Goal: Task Accomplishment & Management: Manage account settings

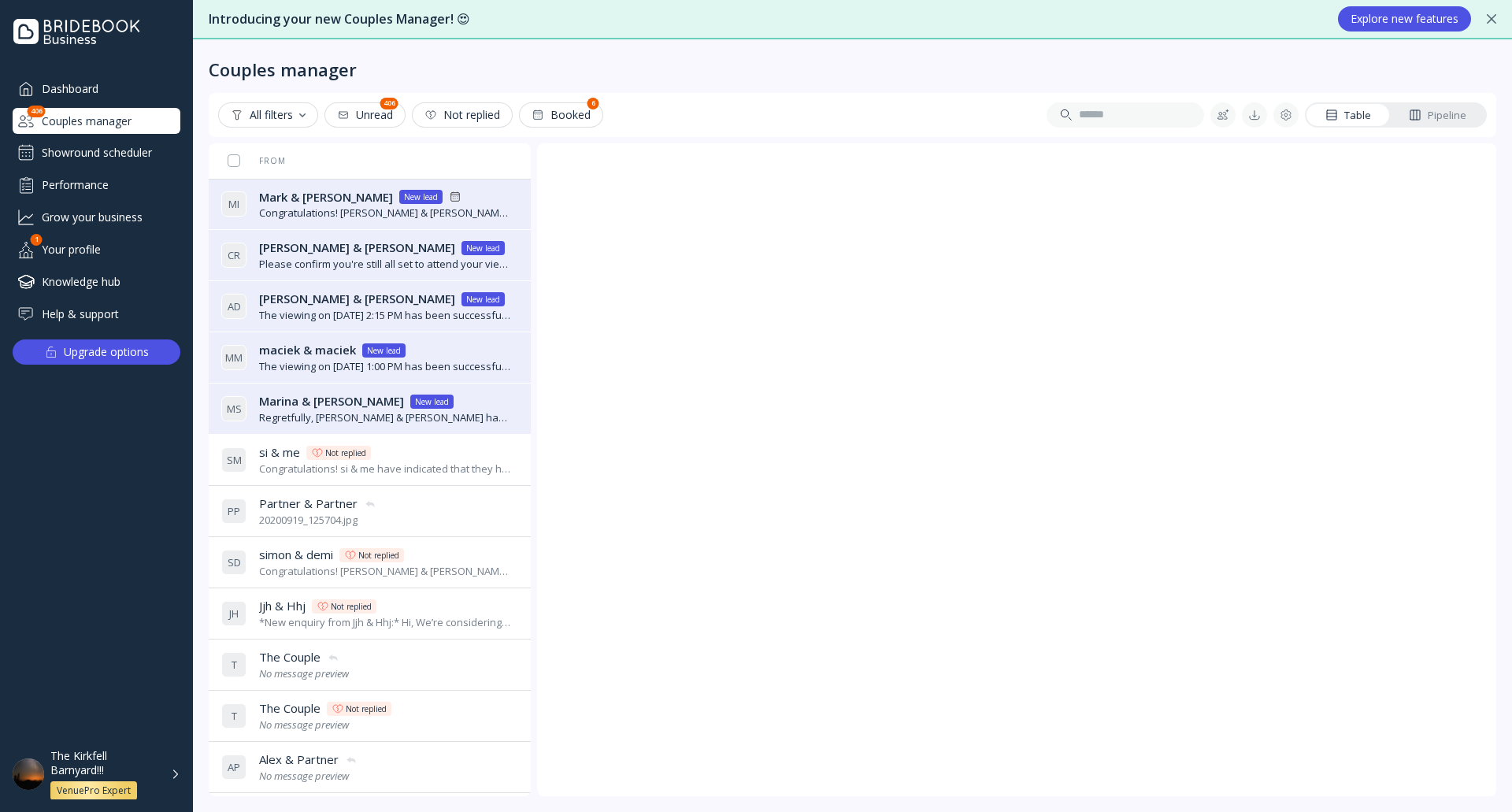
click at [740, 73] on div "Couples manager" at bounding box center [853, 60] width 1288 height 41
click at [80, 85] on div "Dashboard" at bounding box center [96, 88] width 168 height 26
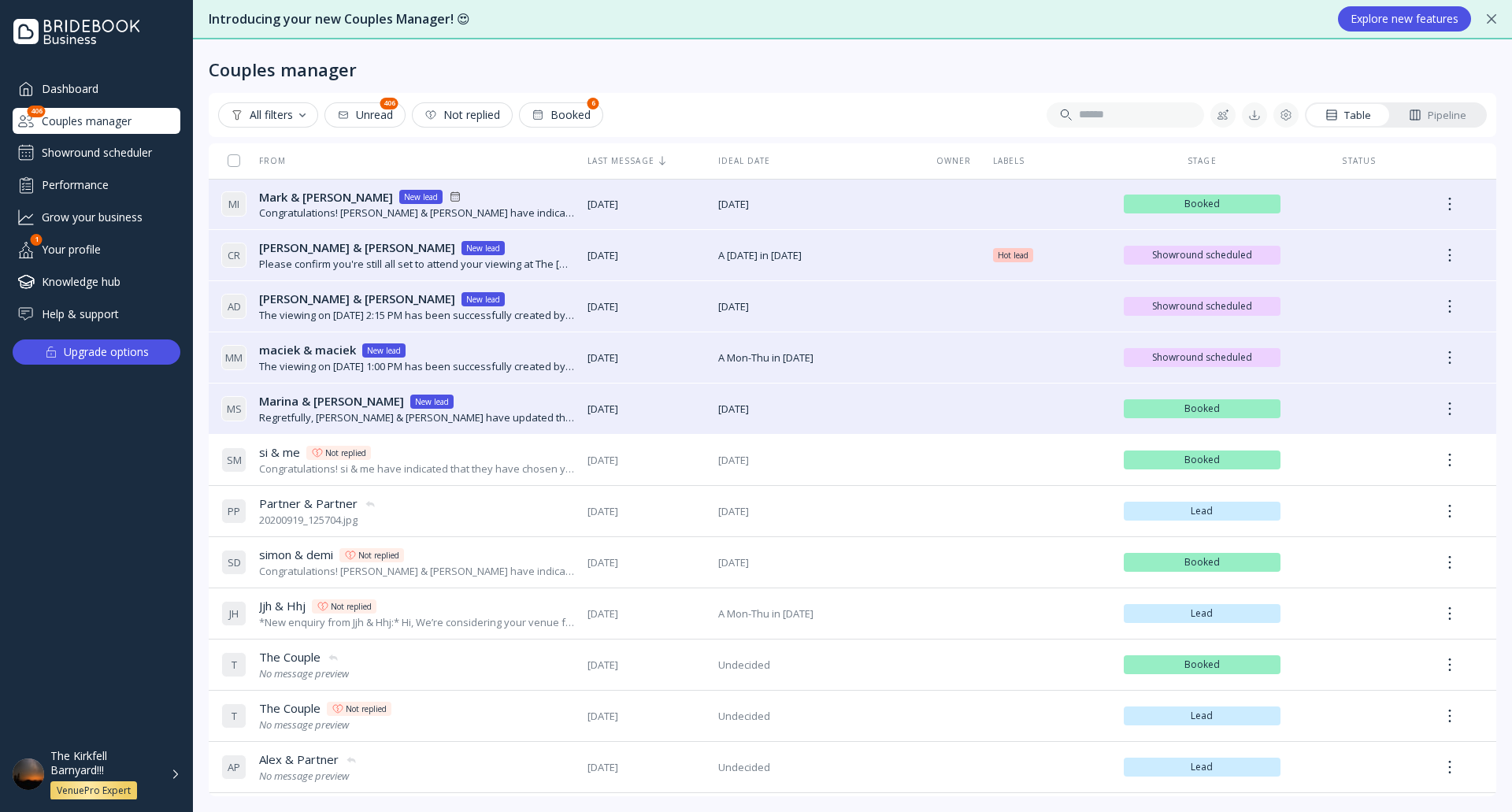
click at [147, 147] on div "Showround scheduler" at bounding box center [96, 153] width 168 height 26
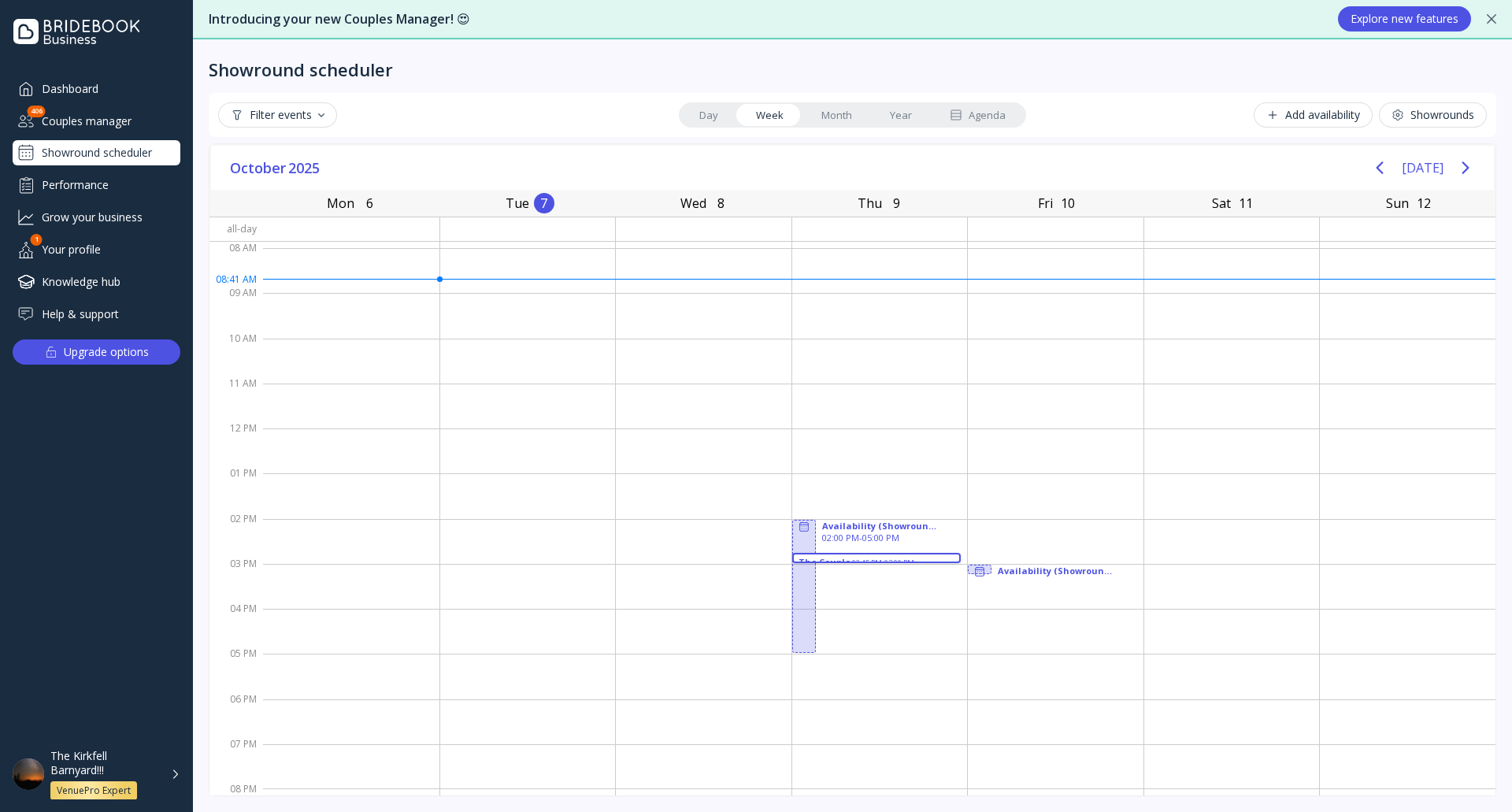
click at [176, 782] on div "The Kirkfell Barnyard!!! VenuePro Expert" at bounding box center [115, 775] width 130 height 51
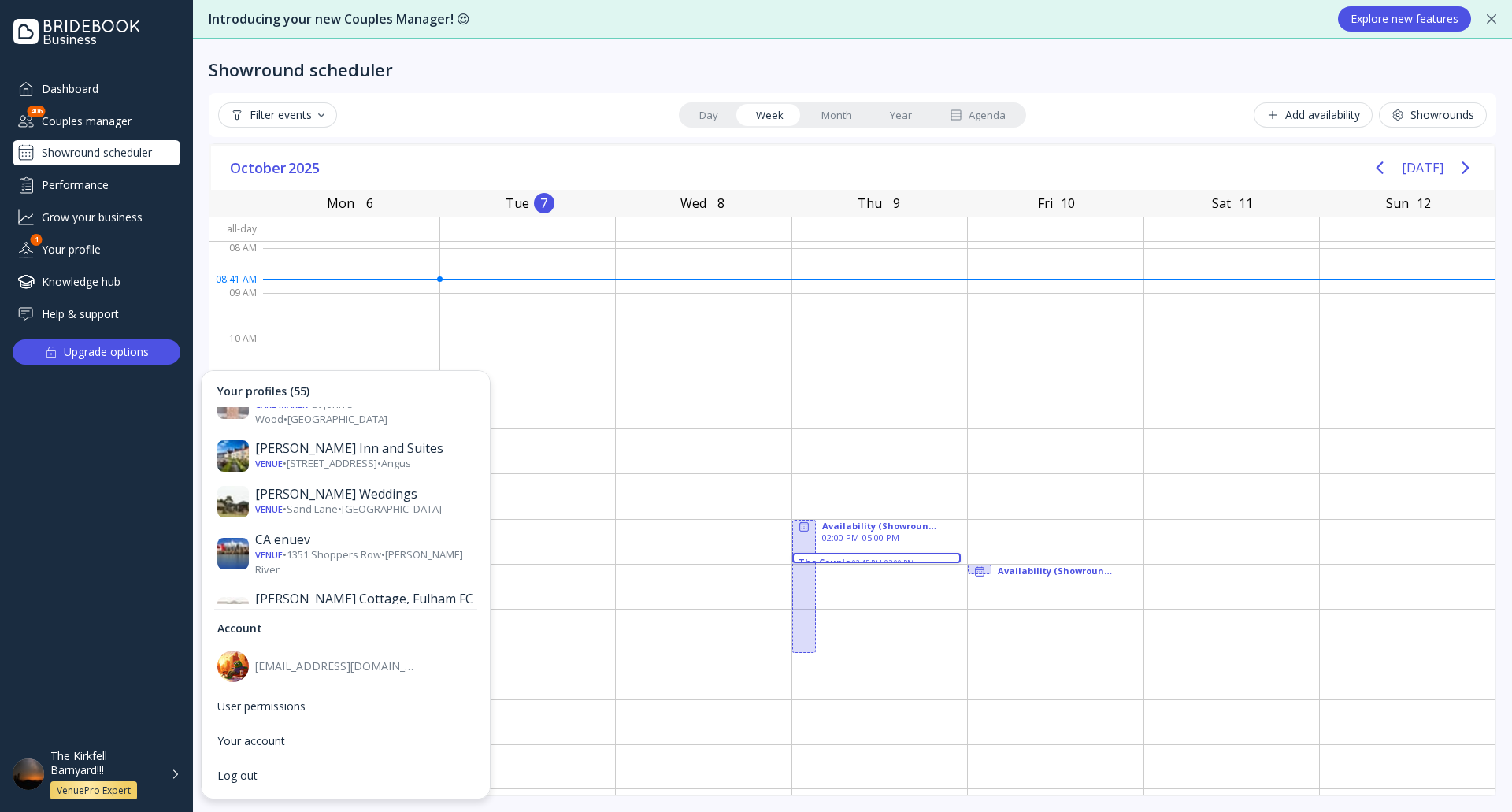
scroll to position [551, 0]
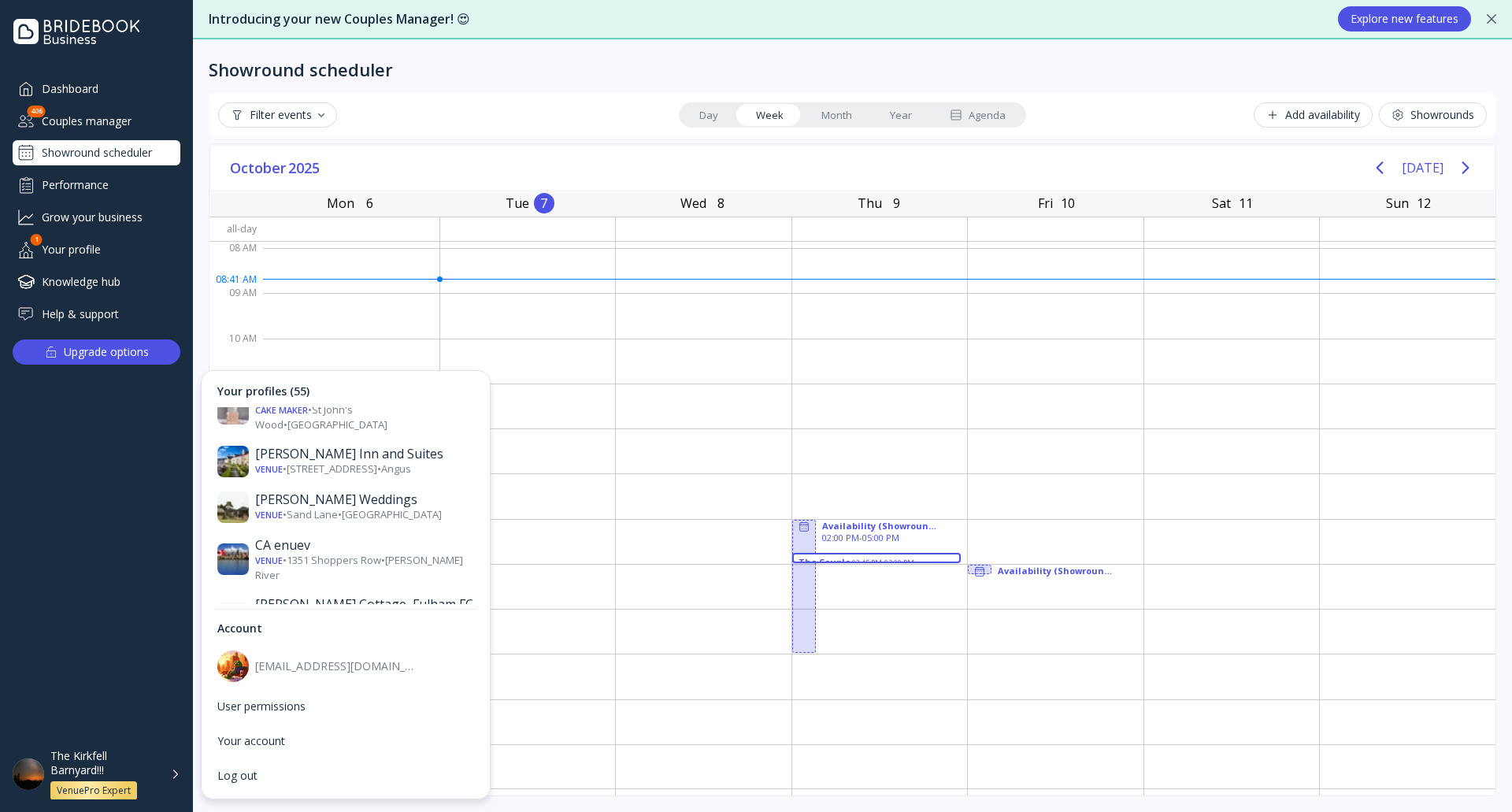
click at [351, 715] on div "[PERSON_NAME][GEOGRAPHIC_DATA]" at bounding box center [364, 730] width 219 height 31
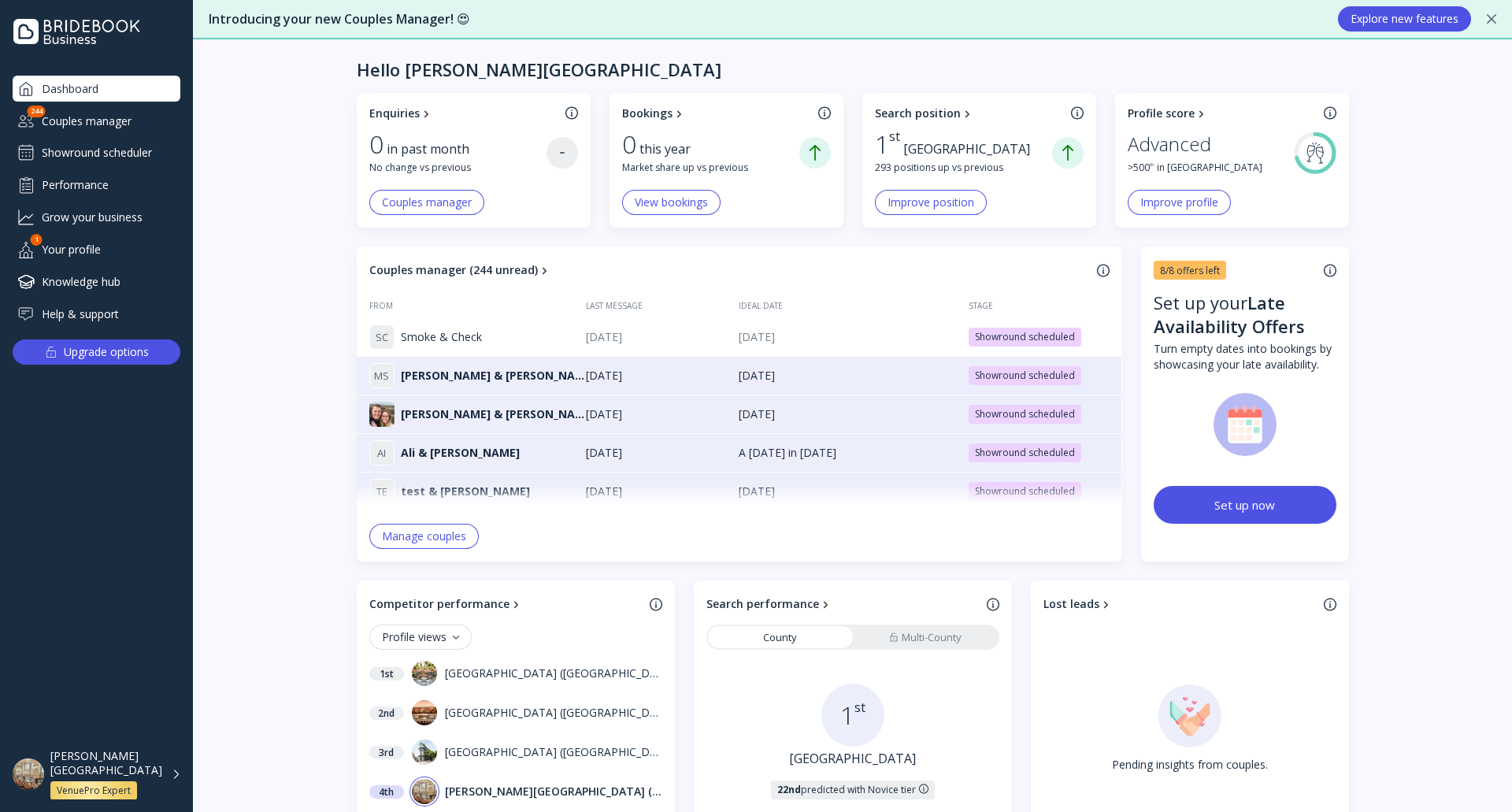
click at [149, 149] on div "Showround scheduler" at bounding box center [96, 153] width 168 height 26
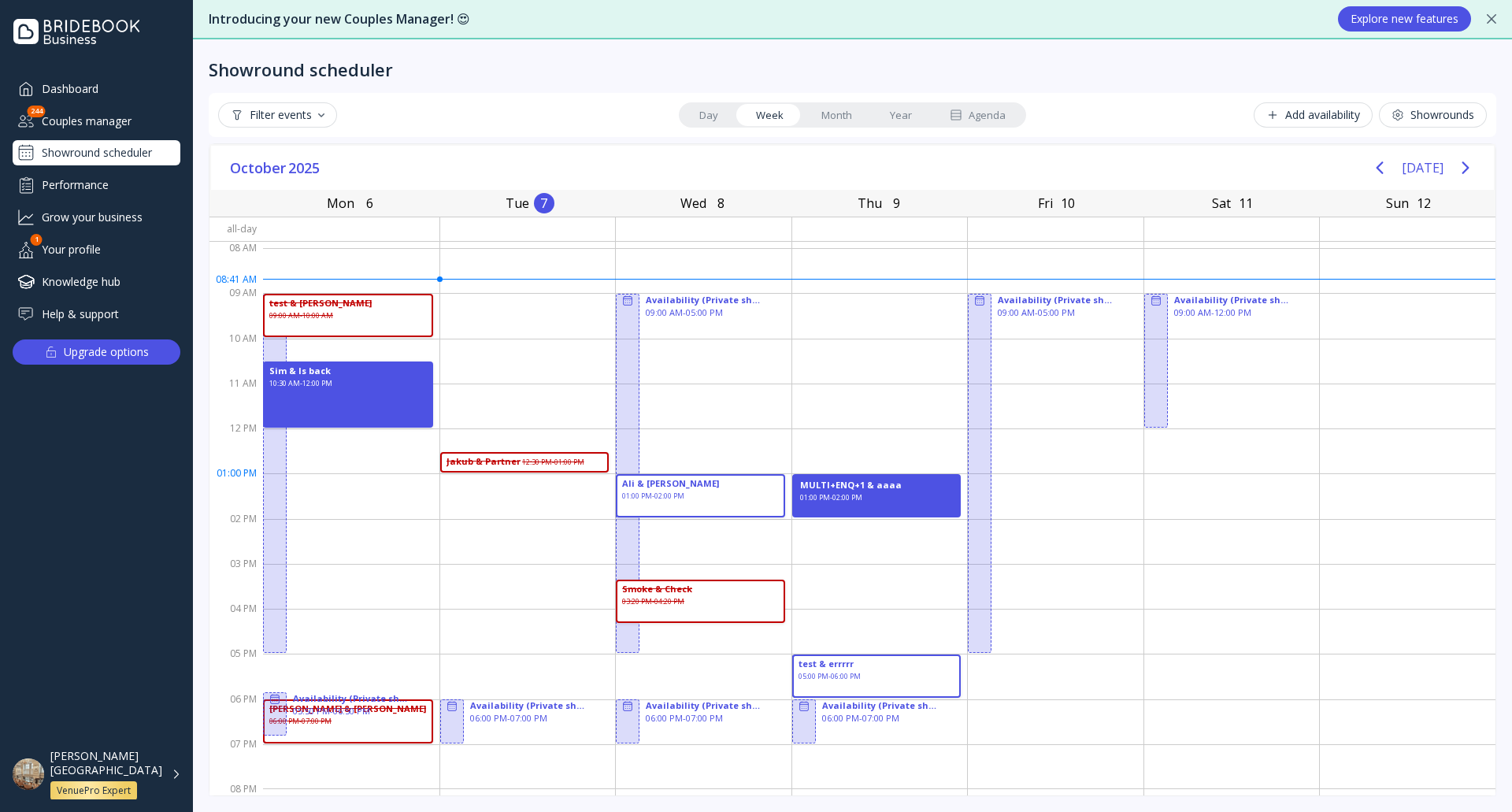
click at [895, 484] on div "MULTI+ENQ+1 & aaaa 01:00 PM - 02:00 PM" at bounding box center [876, 496] width 169 height 43
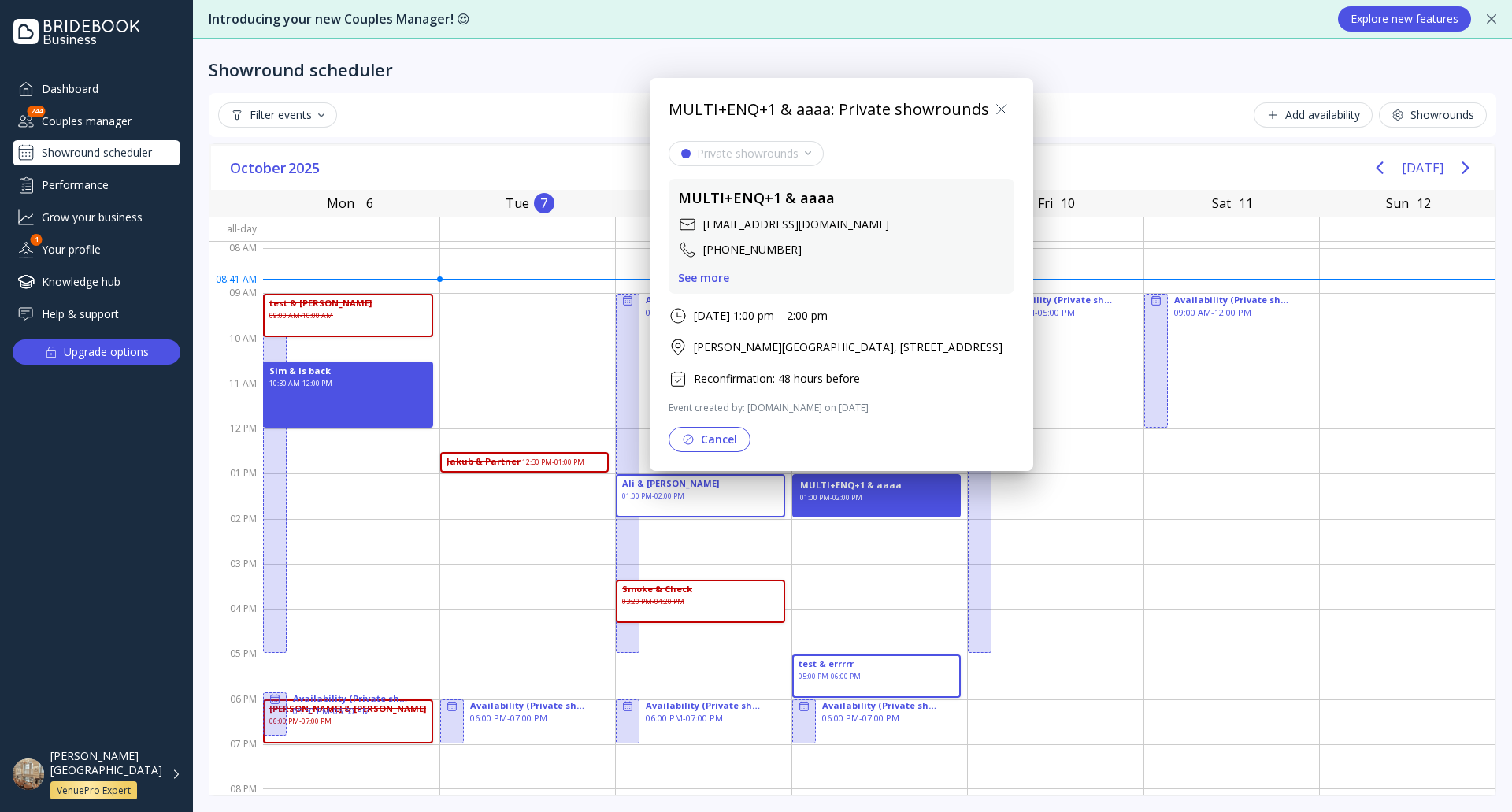
click at [716, 430] on button "Cancel" at bounding box center [709, 439] width 82 height 26
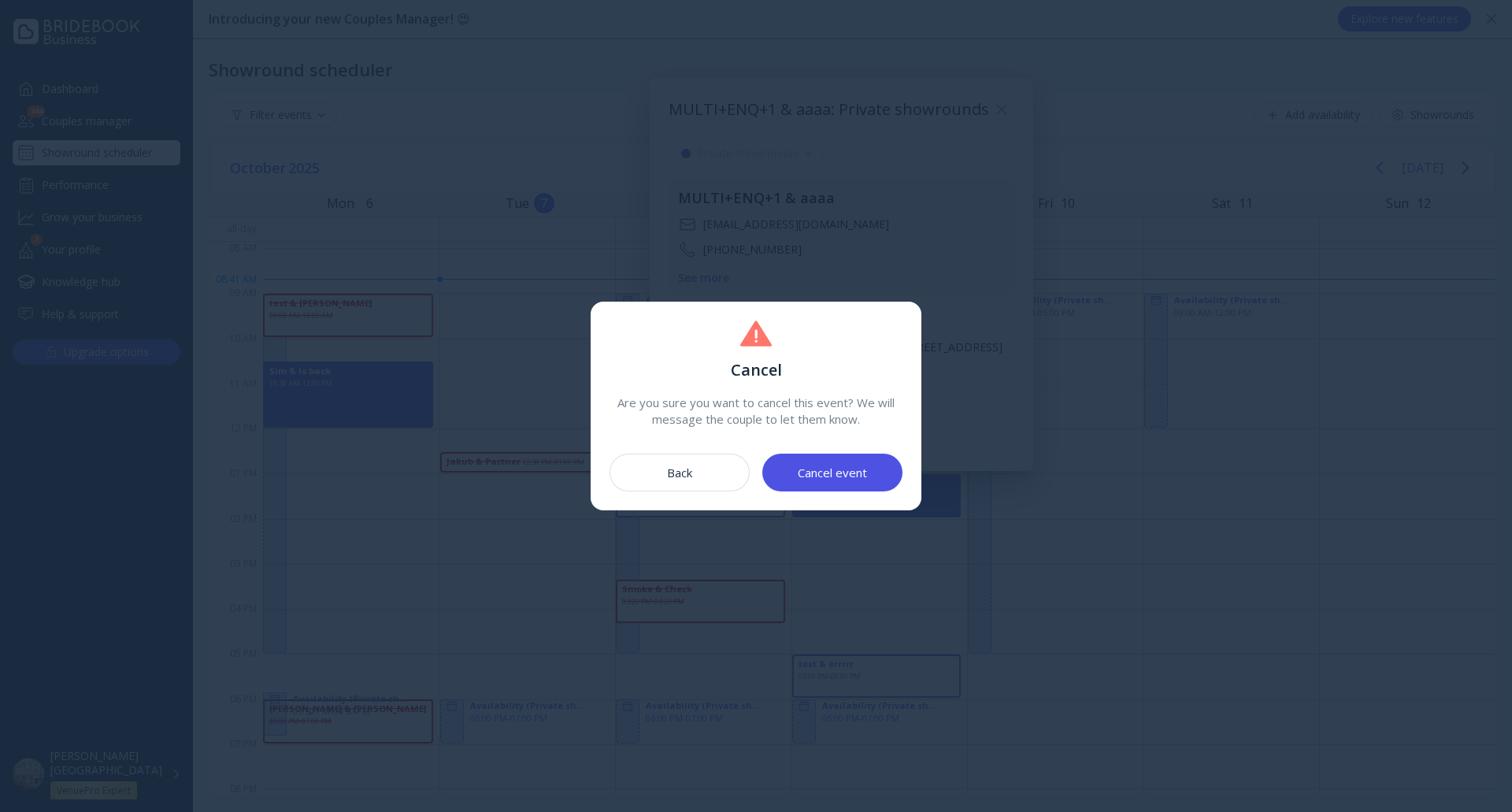
click at [821, 466] on div "Cancel event" at bounding box center [833, 472] width 69 height 12
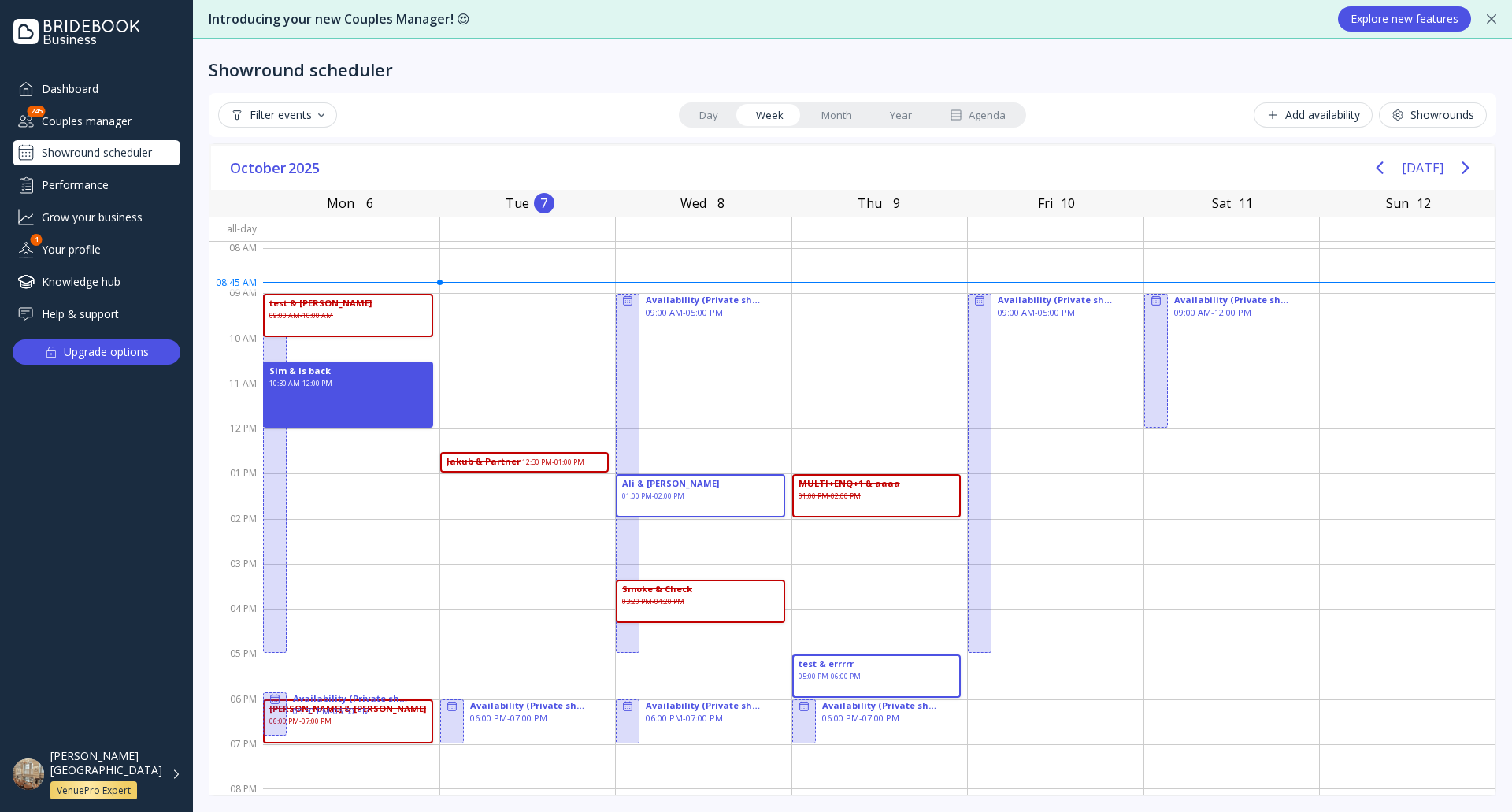
click at [171, 767] on div "[PERSON_NAME][GEOGRAPHIC_DATA] VenuePro Expert" at bounding box center [116, 775] width 130 height 51
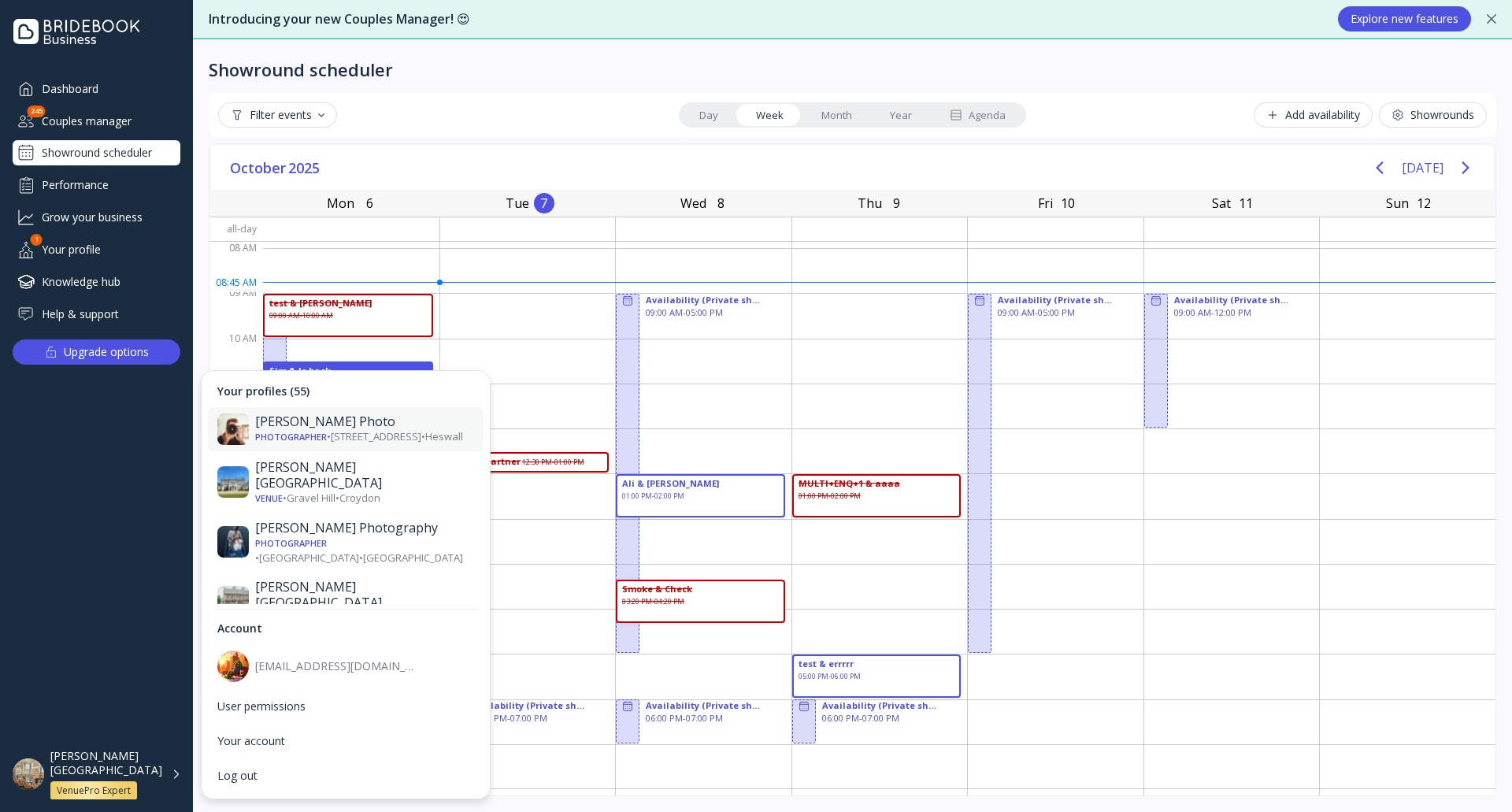
click at [338, 434] on div "Photographer • [STREET_ADDRESS] • [GEOGRAPHIC_DATA]" at bounding box center [364, 437] width 219 height 15
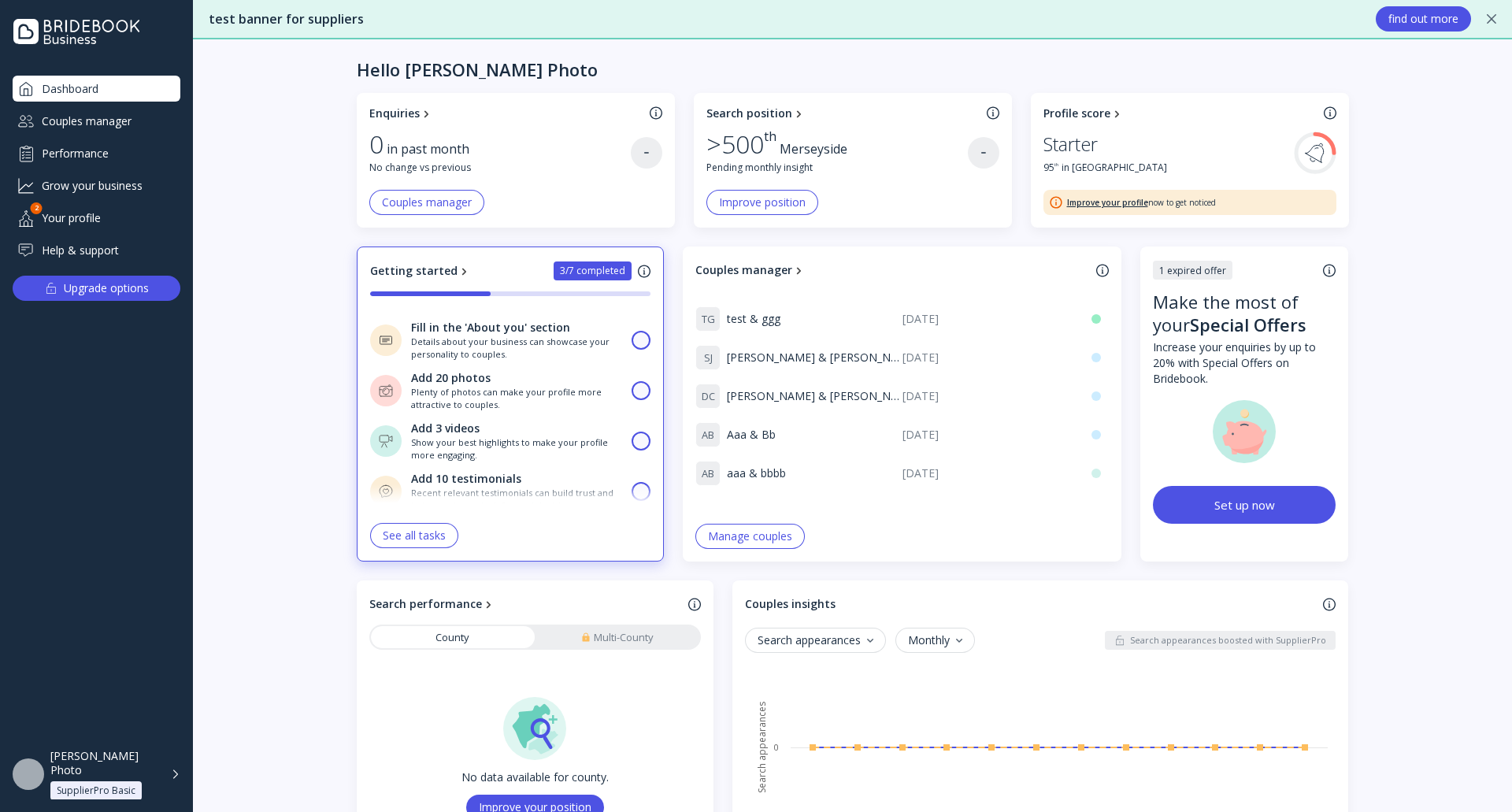
click at [177, 777] on div "[PERSON_NAME] Photo SupplierPro Basic" at bounding box center [115, 775] width 130 height 51
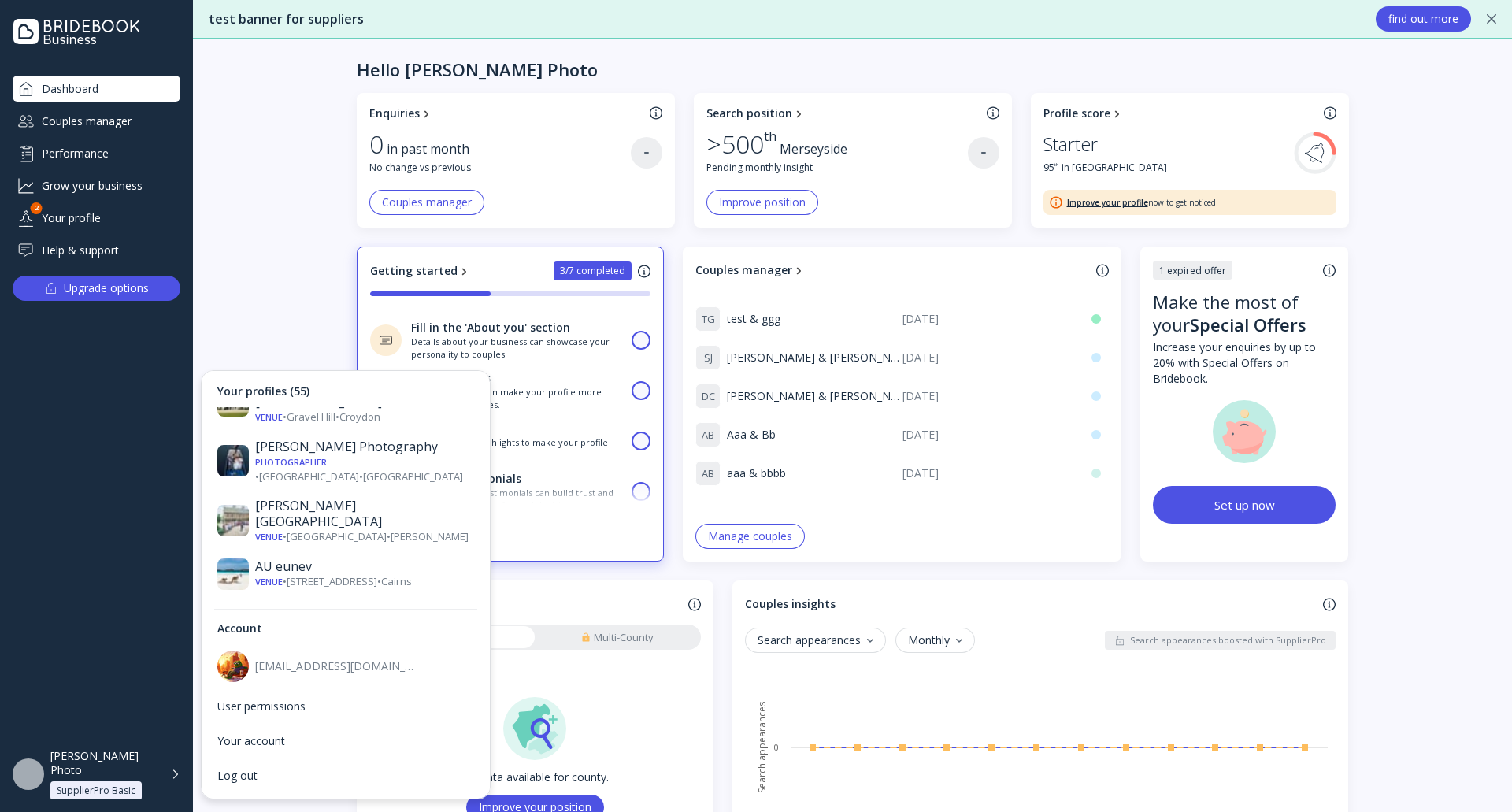
scroll to position [158, 0]
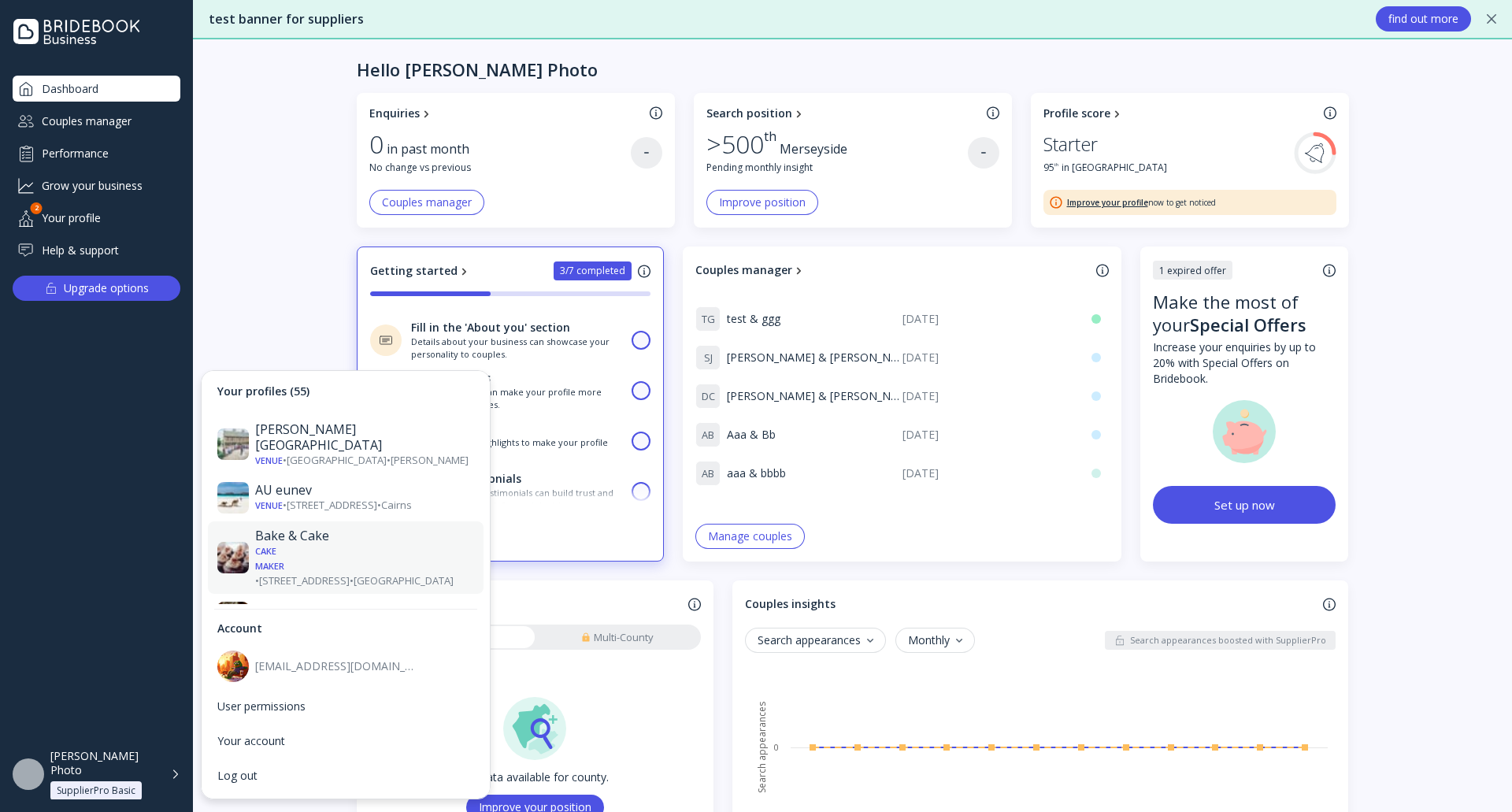
click at [347, 544] on div "Cake Maker • [STREET_ADDRESS] • [GEOGRAPHIC_DATA]" at bounding box center [364, 565] width 219 height 44
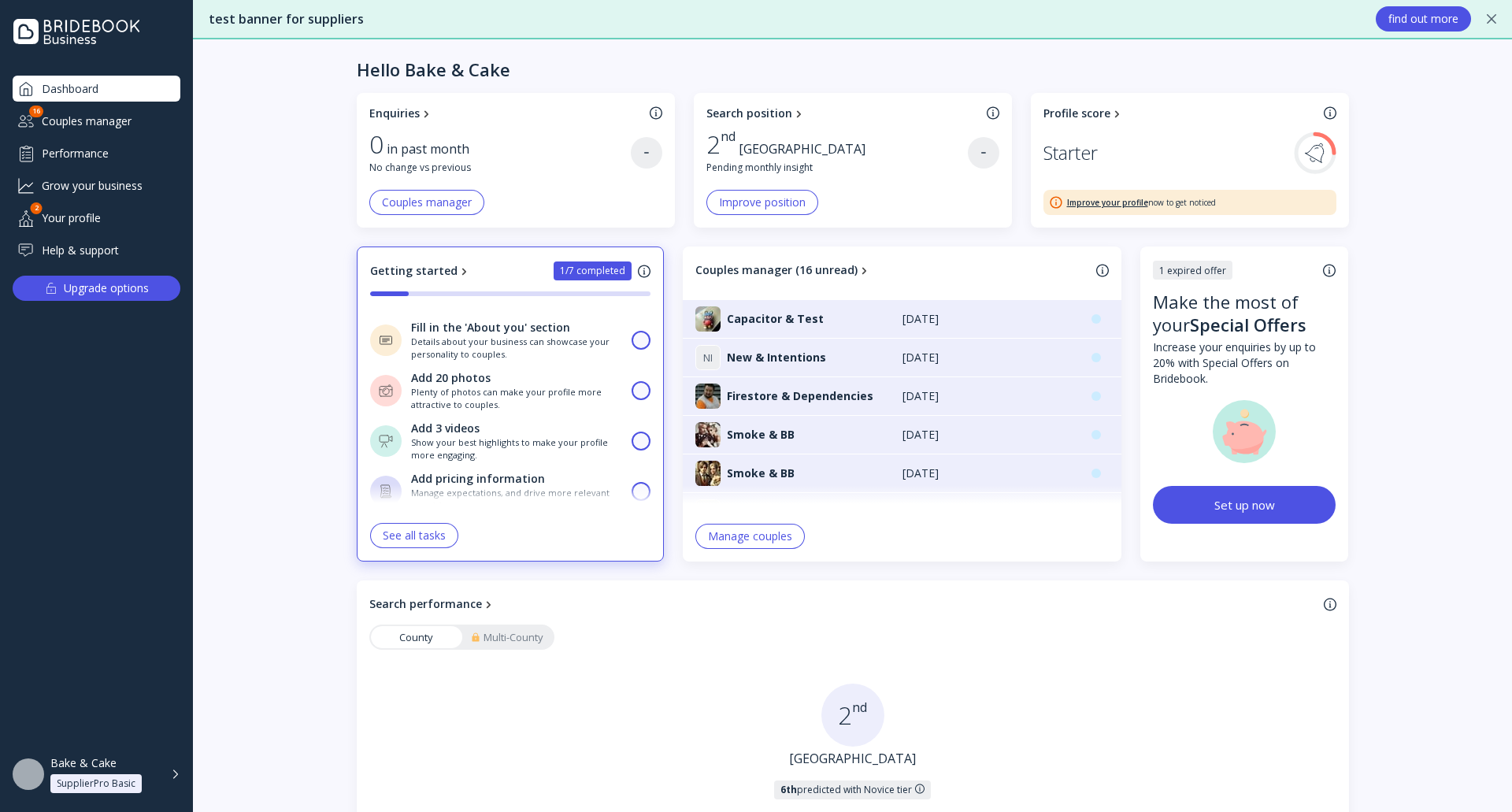
click at [163, 773] on div "Bake & Cake SupplierPro Basic" at bounding box center [115, 774] width 130 height 37
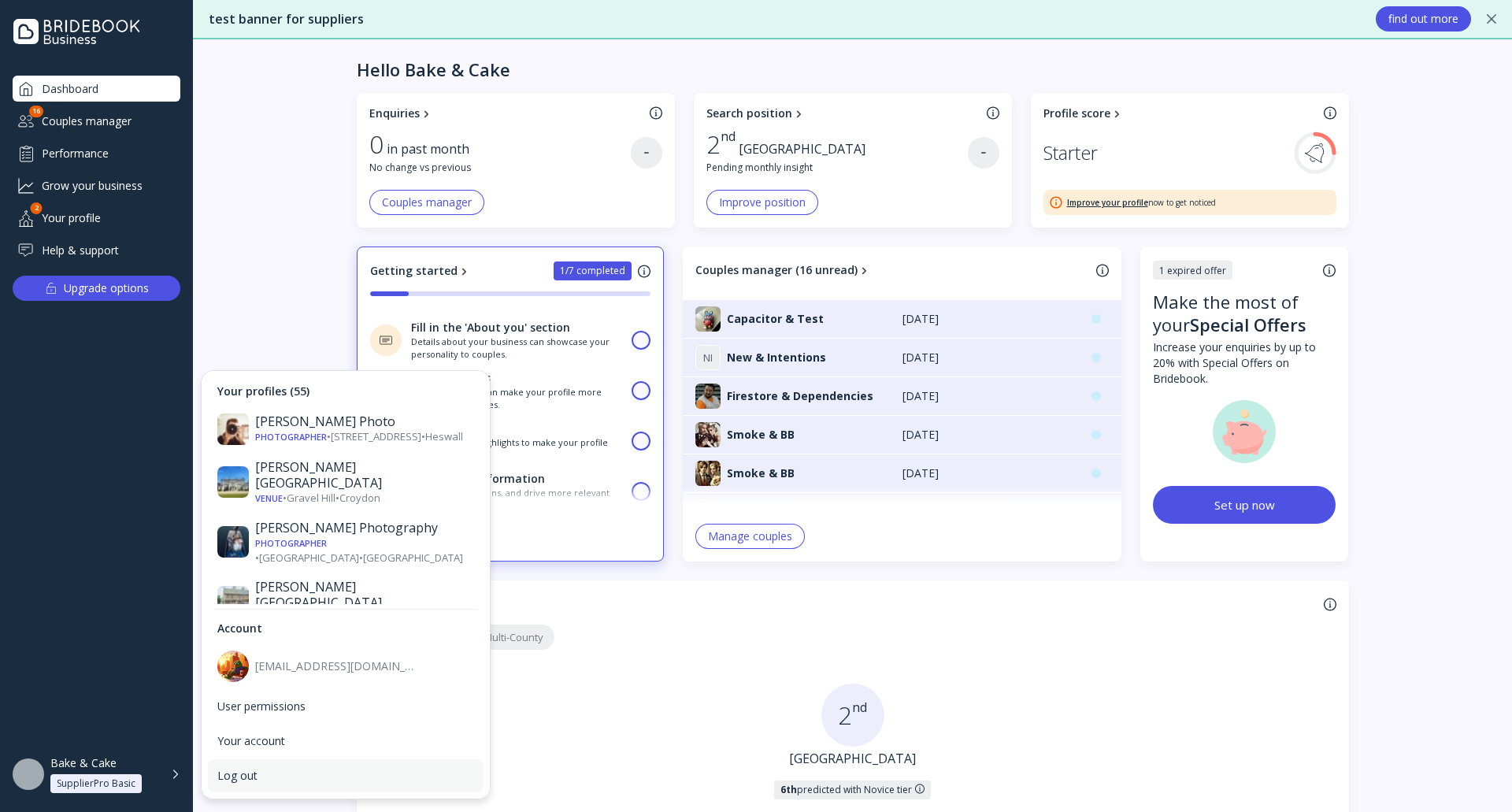
click at [267, 764] on div "Log out" at bounding box center [346, 776] width 276 height 33
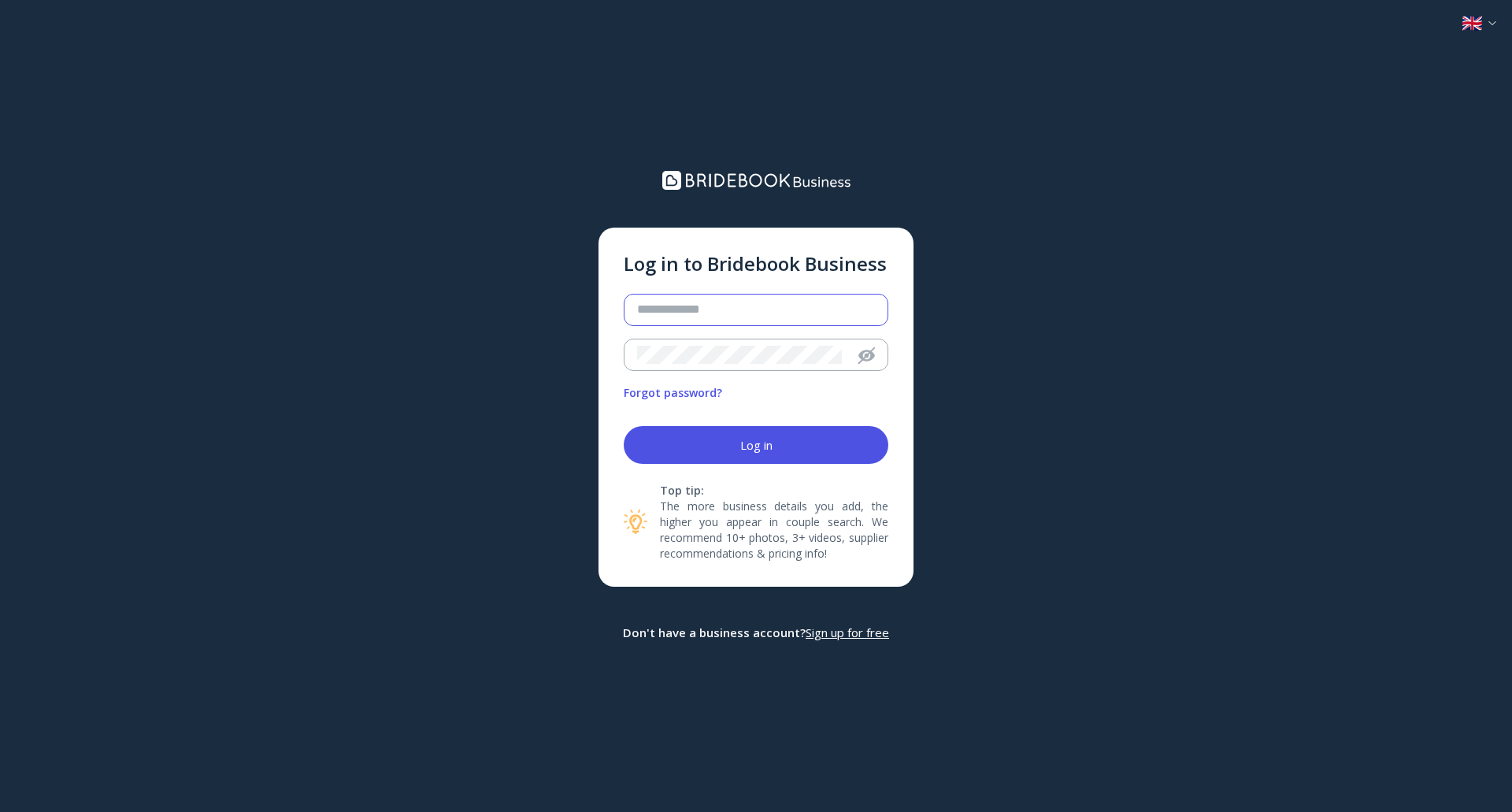
click at [724, 313] on input "email" at bounding box center [756, 310] width 238 height 18
type input "**********"
click at [624, 426] on button "Log in" at bounding box center [756, 445] width 265 height 38
